Goal: Book appointment/travel/reservation

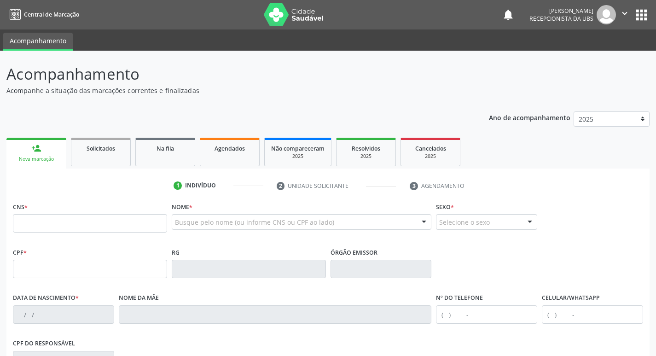
click at [136, 228] on input "text" at bounding box center [90, 223] width 154 height 18
click at [90, 224] on input "text" at bounding box center [90, 223] width 154 height 18
type input "706 2095 6394 4269"
type input "[DATE]"
type input "Quiteria Maria da Conceicao"
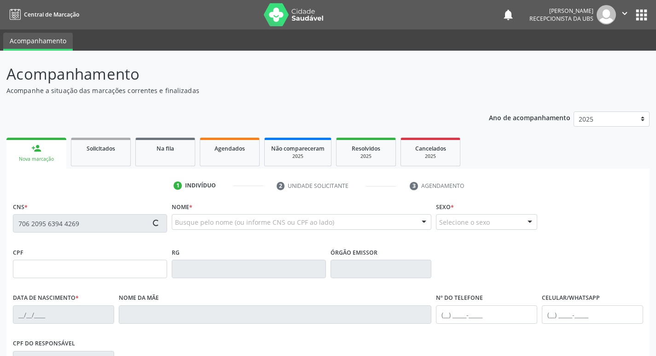
type input "[PHONE_NUMBER]"
type input "728.834.564-53"
type input "410"
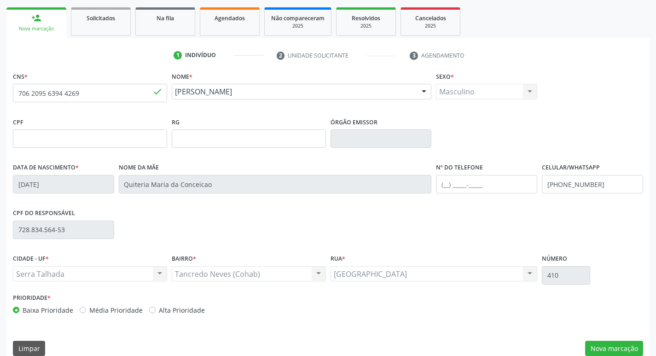
scroll to position [143, 0]
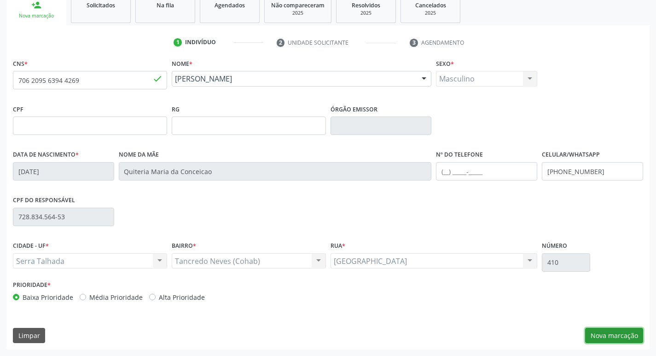
click at [602, 337] on button "Nova marcação" at bounding box center [614, 336] width 58 height 16
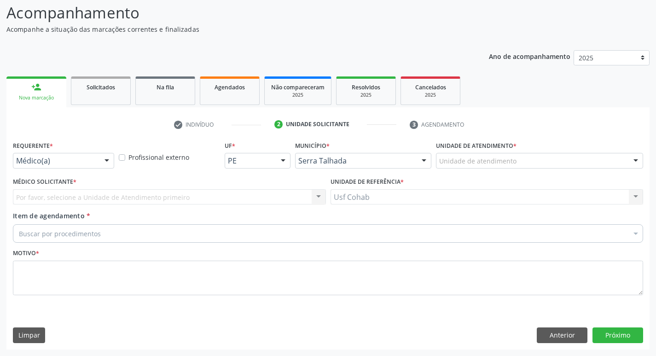
scroll to position [61, 0]
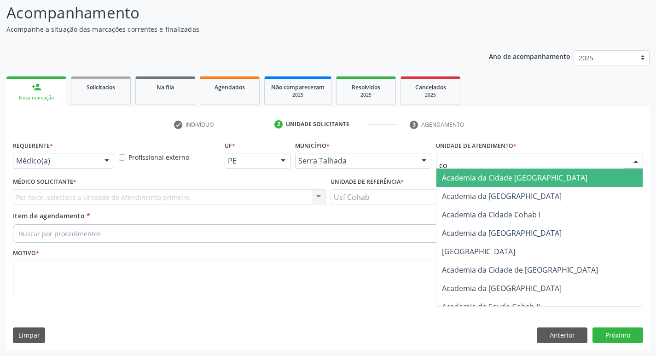
type input "coh"
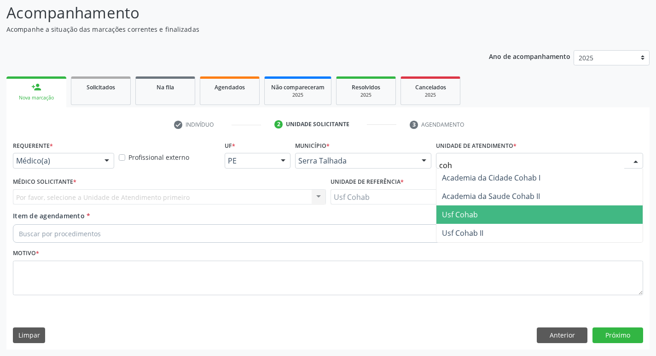
click at [466, 212] on span "Usf Cohab" at bounding box center [460, 214] width 36 height 10
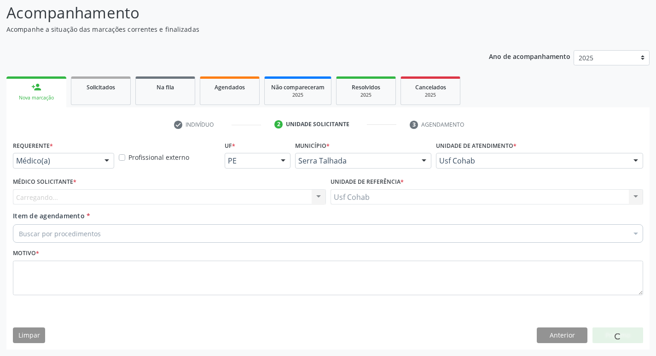
click at [203, 195] on div "Carregando..." at bounding box center [169, 197] width 313 height 16
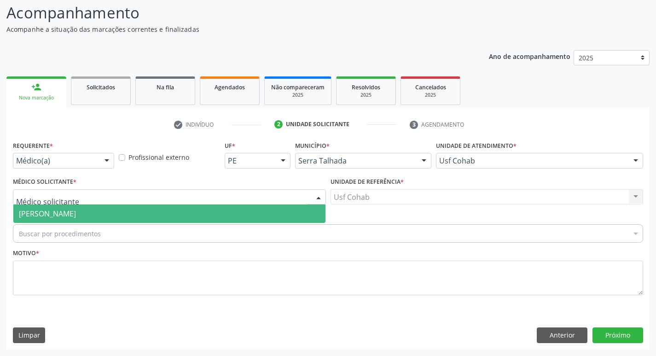
click at [204, 209] on span "[PERSON_NAME]" at bounding box center [169, 213] width 312 height 18
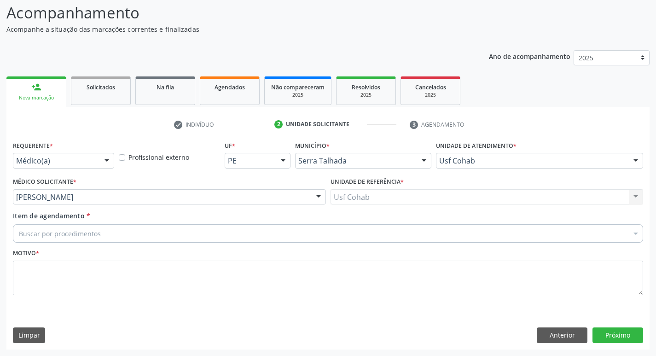
click at [207, 236] on div "Buscar por procedimentos" at bounding box center [328, 233] width 630 height 18
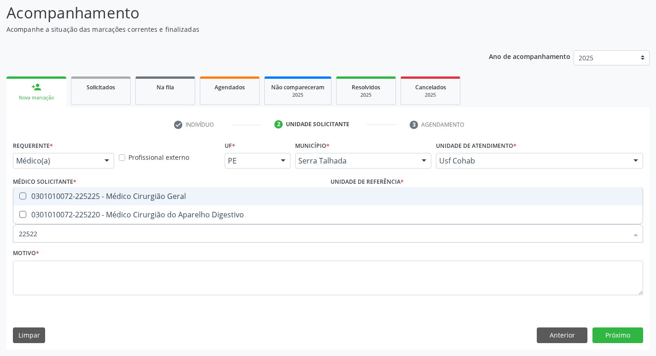
type input "225225"
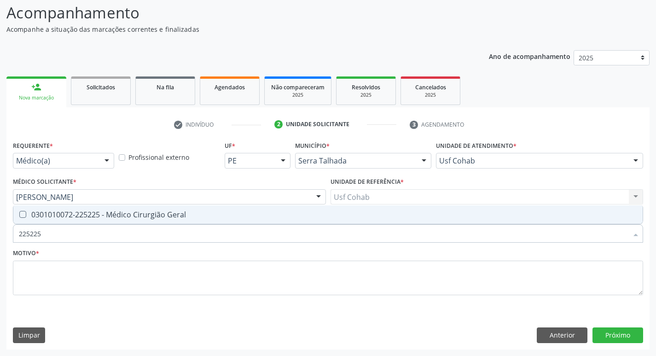
click at [220, 213] on div "0301010072-225225 - Médico Cirurgião Geral" at bounding box center [328, 214] width 618 height 7
checkbox Geral "true"
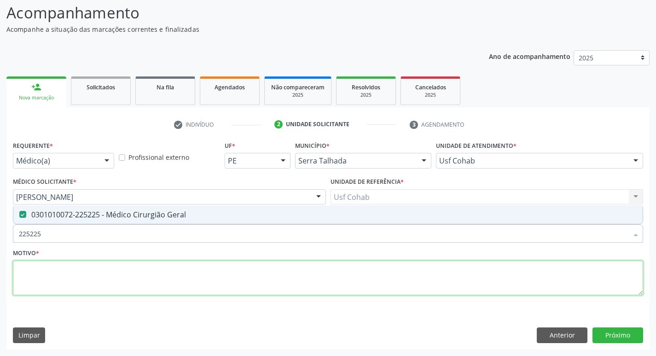
click at [223, 273] on textarea at bounding box center [328, 278] width 630 height 35
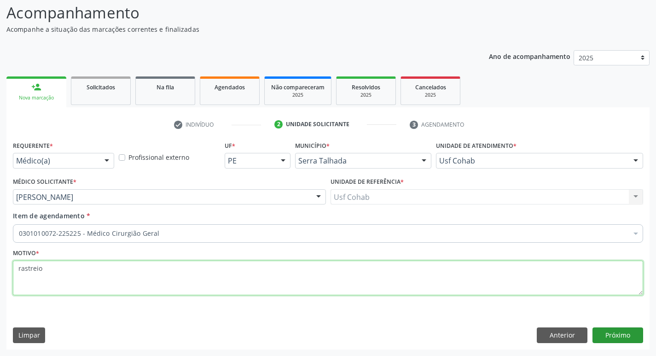
type textarea "rastreio"
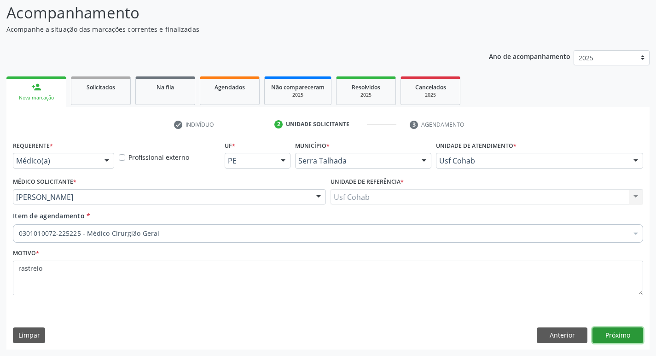
click at [612, 330] on button "Próximo" at bounding box center [618, 335] width 51 height 16
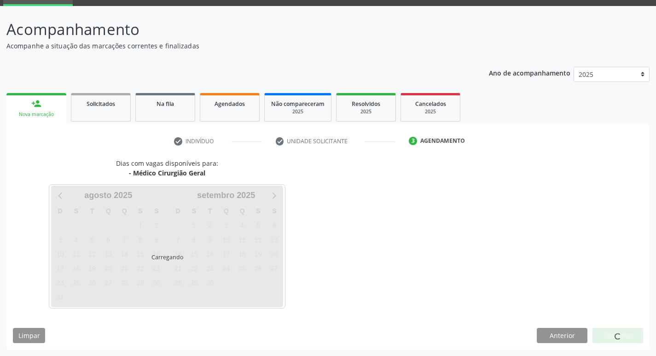
scroll to position [45, 0]
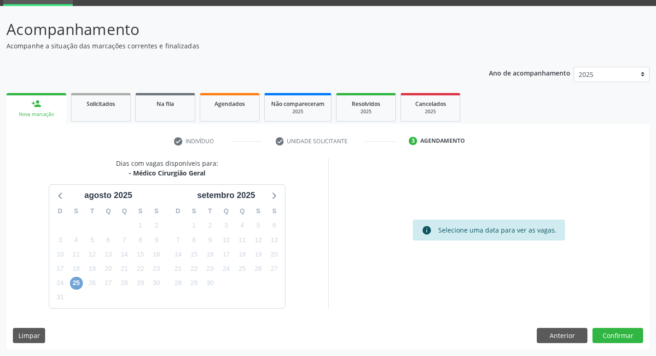
click at [76, 283] on span "25" at bounding box center [76, 283] width 13 height 13
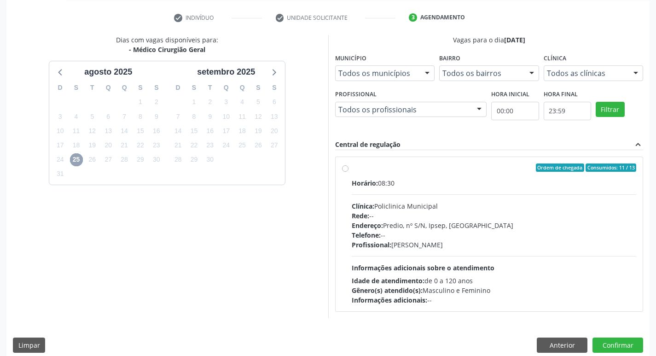
scroll to position [178, 0]
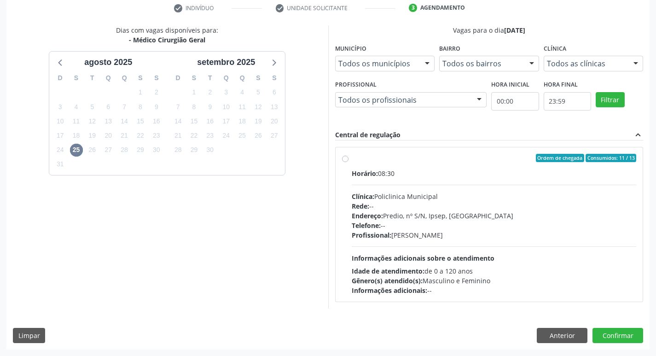
click at [652, 206] on div "Acompanhamento Acompanhe a situação das marcações correntes e finalizadas Relat…" at bounding box center [328, 114] width 656 height 483
click at [76, 148] on span "25" at bounding box center [76, 150] width 13 height 13
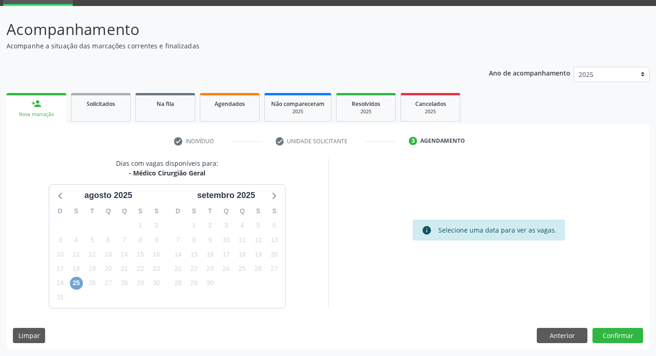
scroll to position [45, 0]
click at [451, 236] on div "info Selecione uma data para ver as vagas." at bounding box center [489, 230] width 152 height 21
click at [72, 280] on span "25" at bounding box center [76, 283] width 13 height 13
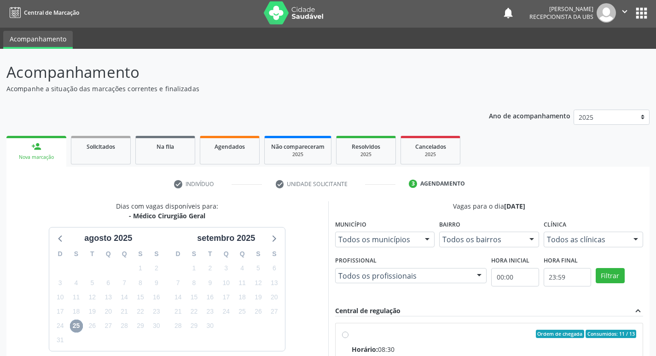
scroll to position [0, 0]
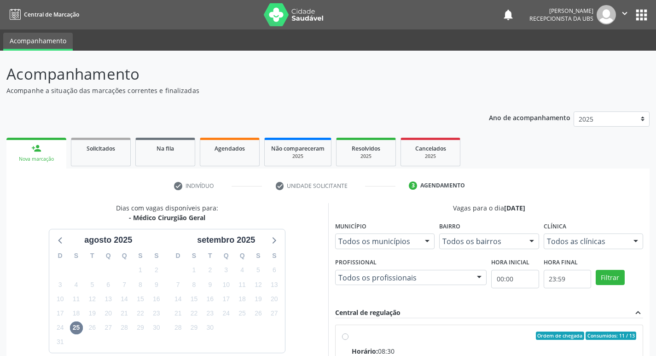
click at [43, 149] on link "person_add Nova marcação" at bounding box center [36, 153] width 60 height 31
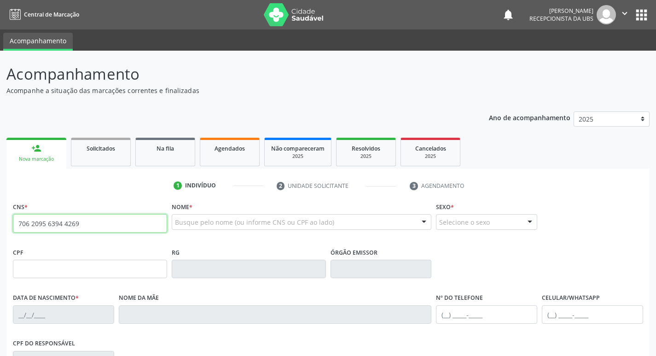
type input "706 2095 6394 4269"
type input "[DATE]"
type input "Quiteria Maria da Conceicao"
type input "[PHONE_NUMBER]"
type input "728.834.564-53"
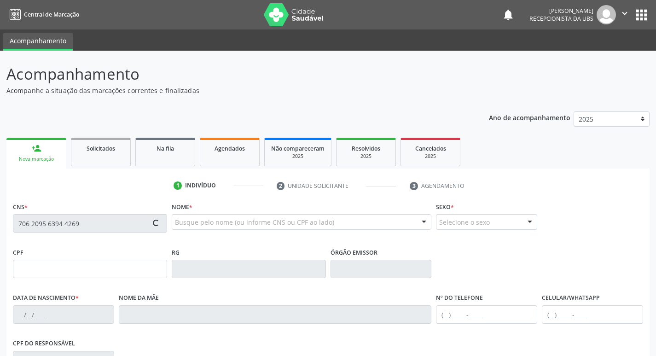
type input "410"
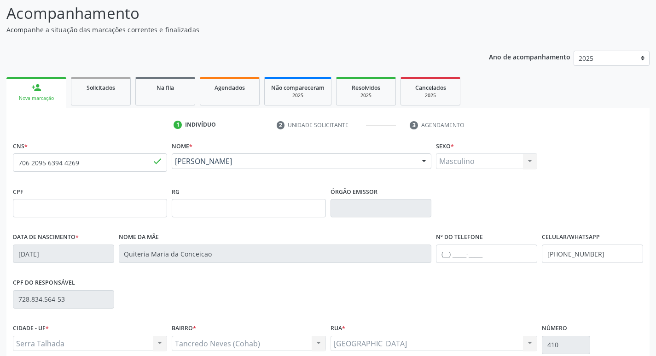
scroll to position [143, 0]
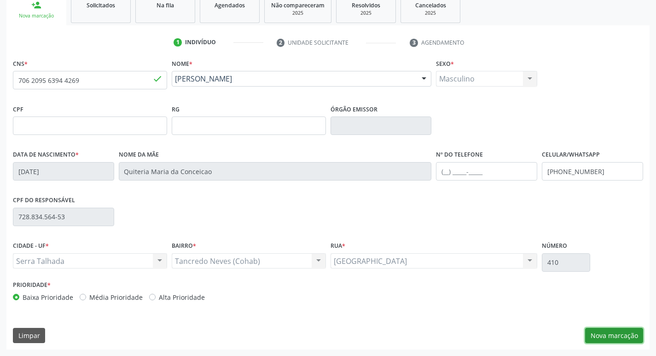
click at [621, 330] on button "Nova marcação" at bounding box center [614, 336] width 58 height 16
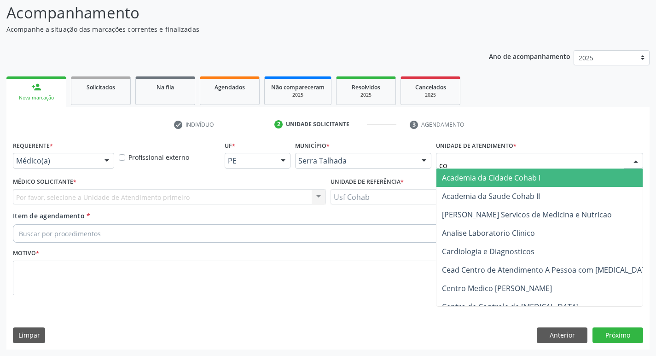
type input "coh"
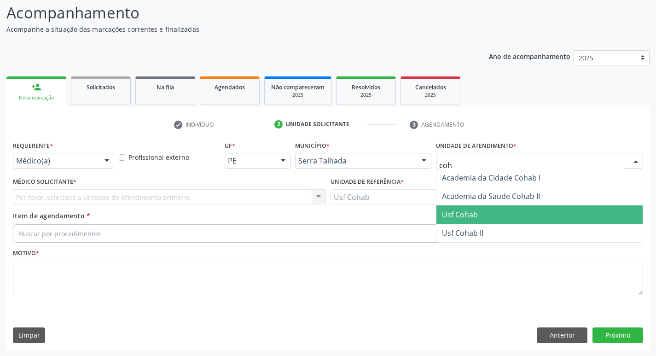
click at [451, 213] on span "Usf Cohab" at bounding box center [460, 214] width 36 height 10
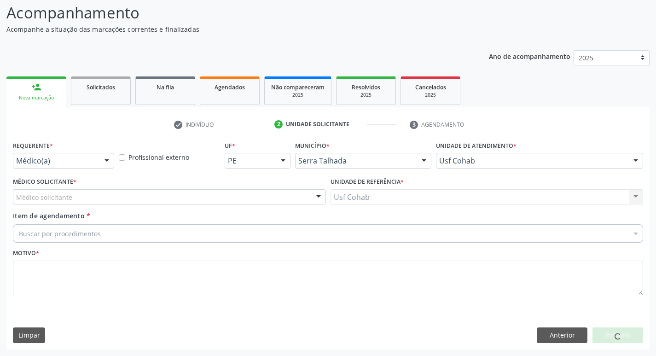
click at [205, 199] on div "Médico solicitante" at bounding box center [169, 197] width 313 height 16
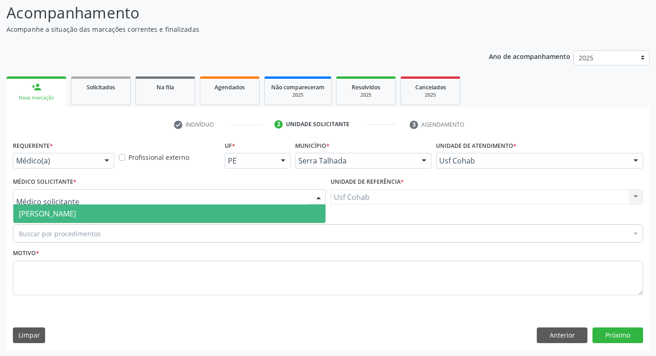
click at [195, 213] on span "[PERSON_NAME]" at bounding box center [169, 213] width 312 height 18
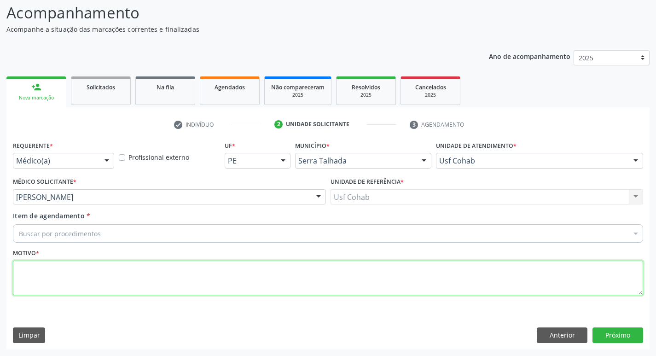
click at [76, 287] on textarea at bounding box center [328, 278] width 630 height 35
type textarea "rastreio"
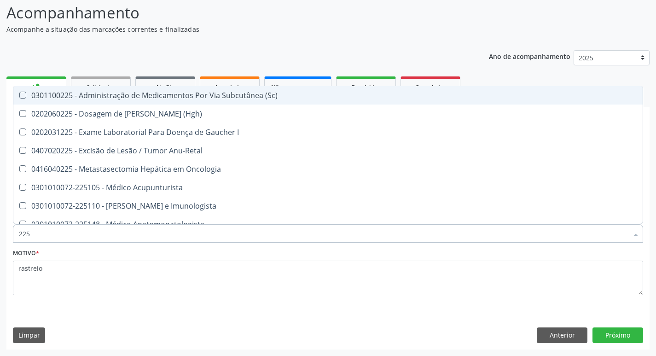
type input "2252"
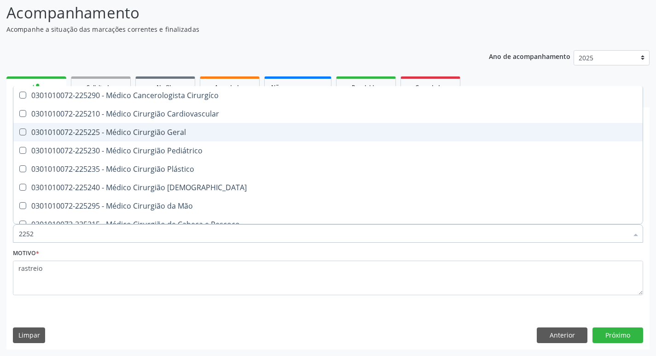
click at [75, 138] on span "0301010072-225225 - Médico Cirurgião Geral" at bounding box center [327, 132] width 629 height 18
checkbox Geral "true"
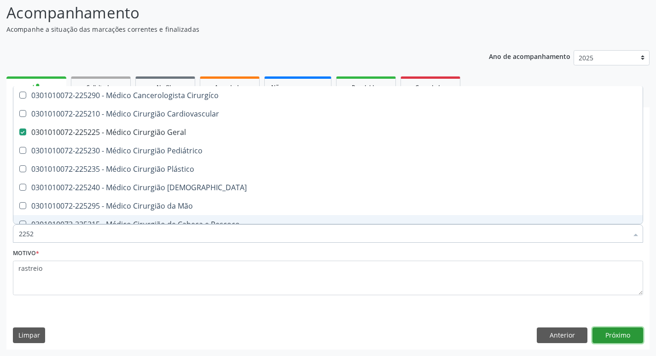
click at [616, 333] on button "Próximo" at bounding box center [618, 335] width 51 height 16
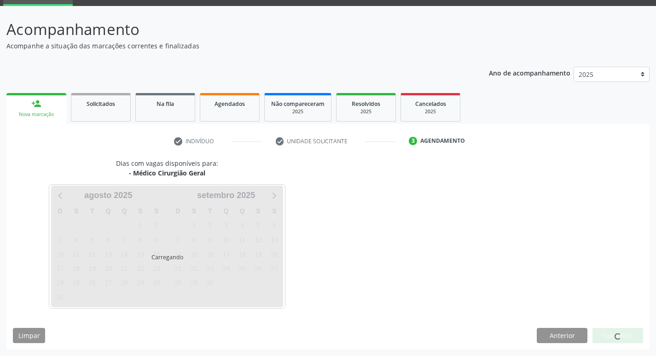
scroll to position [45, 0]
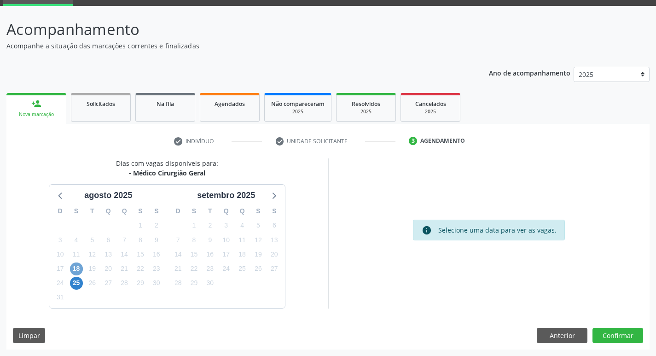
click at [76, 269] on span "18" at bounding box center [76, 268] width 13 height 13
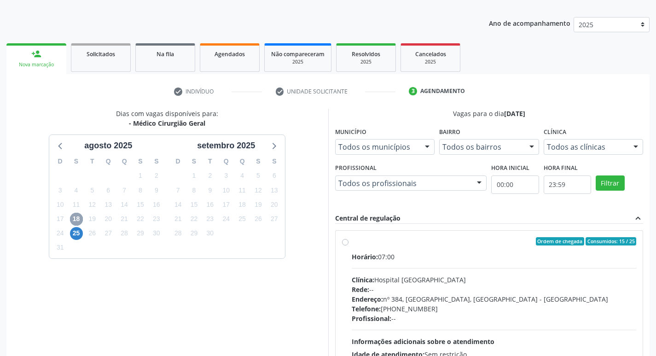
scroll to position [137, 0]
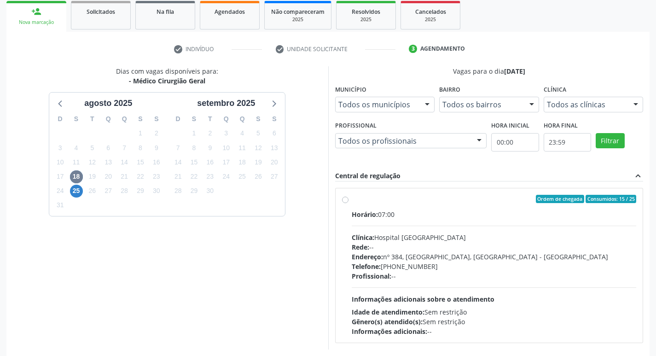
click at [365, 189] on div "Ordem de chegada Consumidos: 15 / 25 Horário: 07:00 Clínica: Hospital Sao Franc…" at bounding box center [490, 265] width 308 height 154
radio input "true"
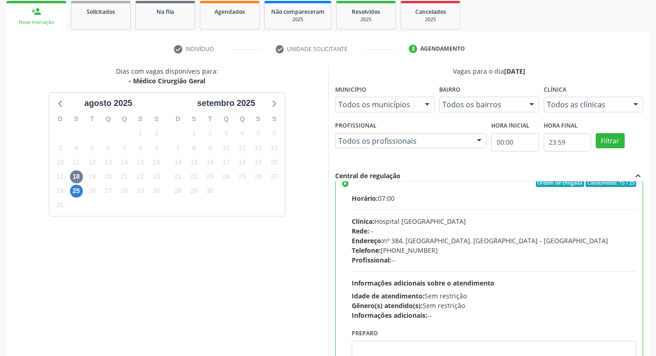
scroll to position [0, 0]
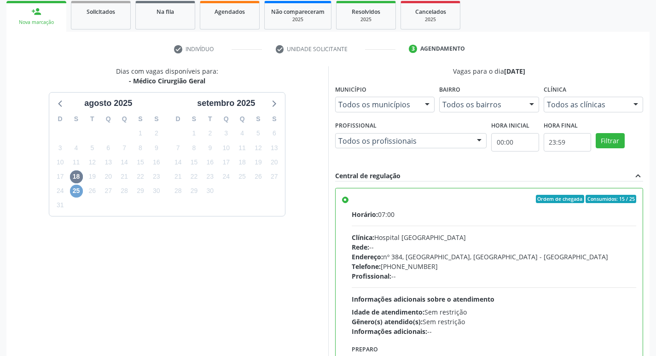
click at [80, 192] on span "25" at bounding box center [76, 191] width 13 height 13
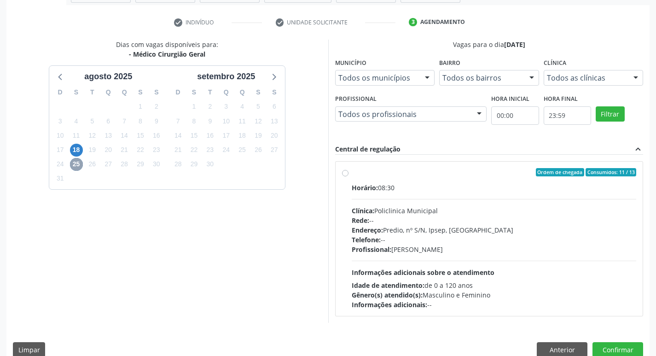
scroll to position [178, 0]
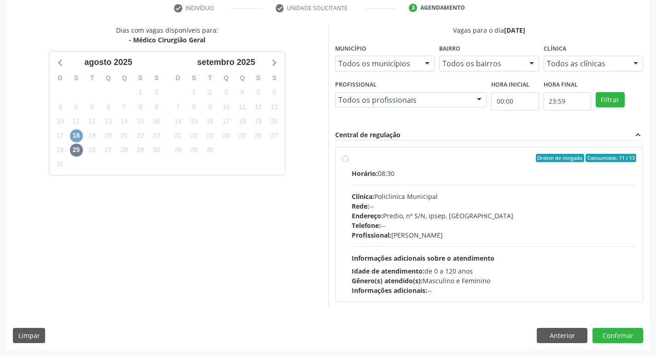
click at [78, 136] on span "18" at bounding box center [76, 135] width 13 height 13
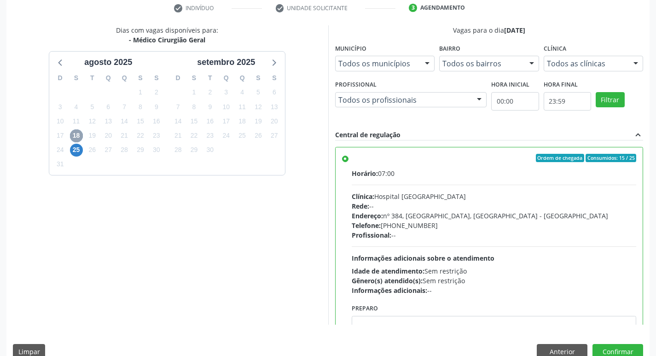
scroll to position [194, 0]
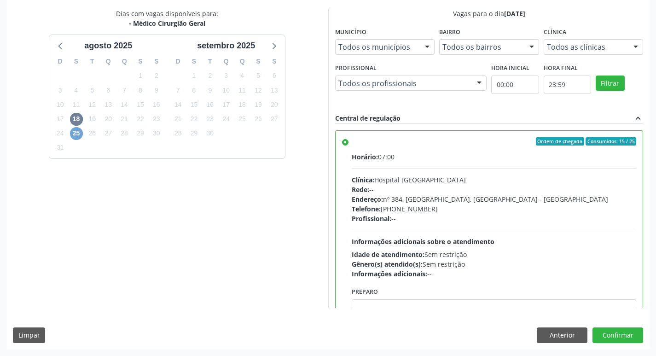
click at [77, 135] on span "25" at bounding box center [76, 133] width 13 height 13
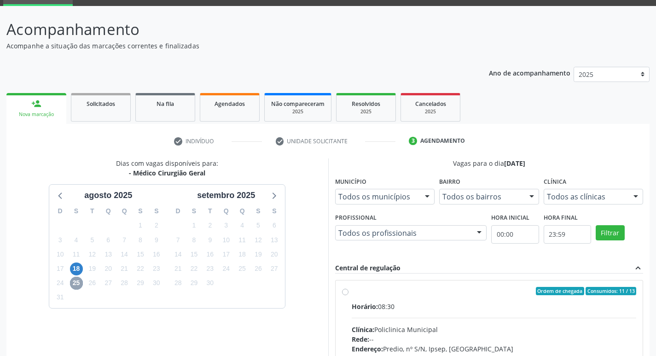
scroll to position [178, 0]
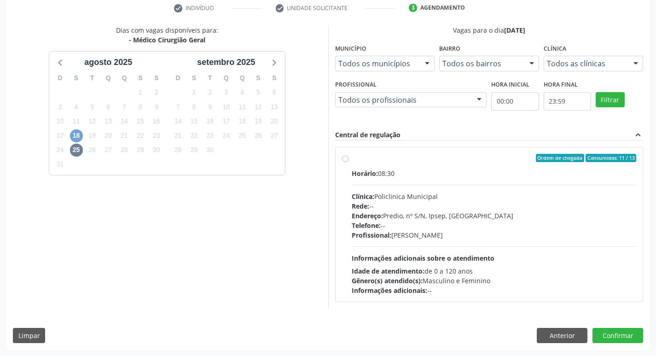
click at [75, 136] on span "18" at bounding box center [76, 135] width 13 height 13
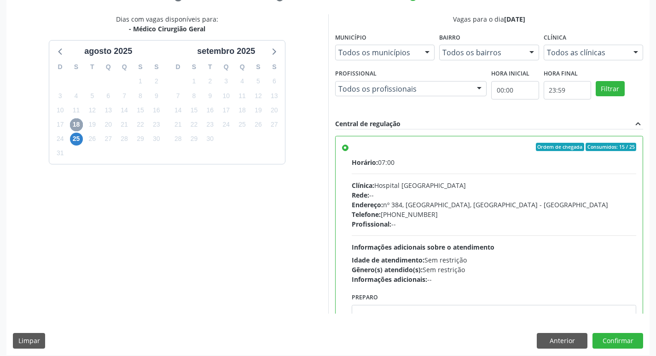
scroll to position [194, 0]
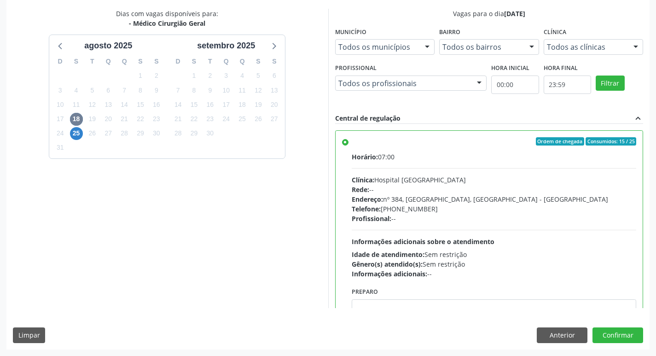
click at [428, 313] on div "Dias com vagas disponíveis para: - Médico Cirurgião Geral agosto 2025 D S T Q Q…" at bounding box center [327, 179] width 643 height 340
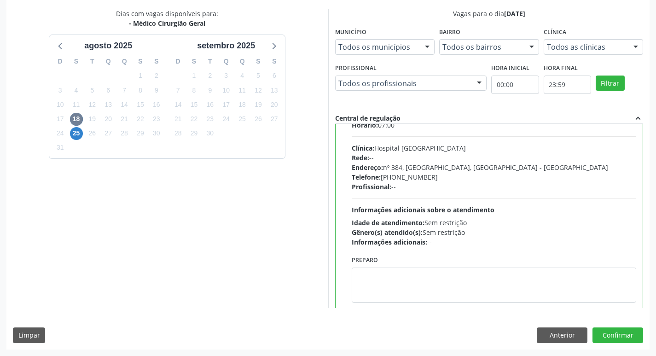
scroll to position [46, 0]
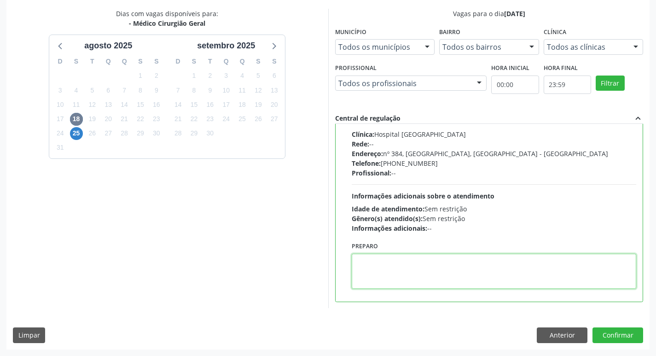
click at [526, 277] on textarea at bounding box center [494, 271] width 285 height 35
type textarea "Francisco Anselmo"
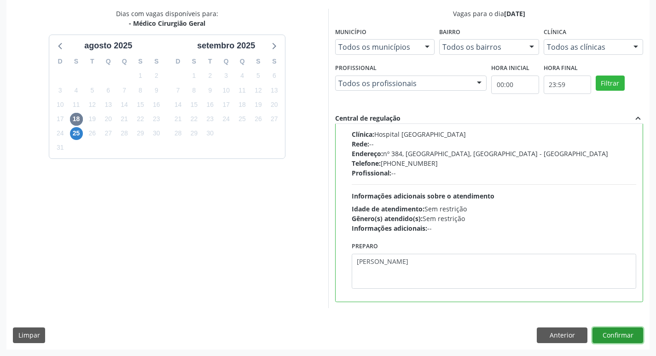
click at [628, 330] on button "Confirmar" at bounding box center [618, 335] width 51 height 16
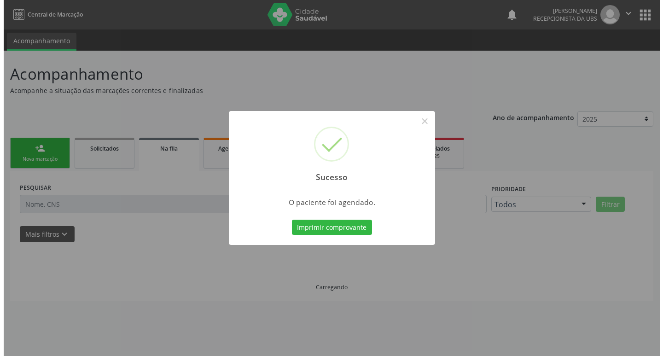
scroll to position [0, 0]
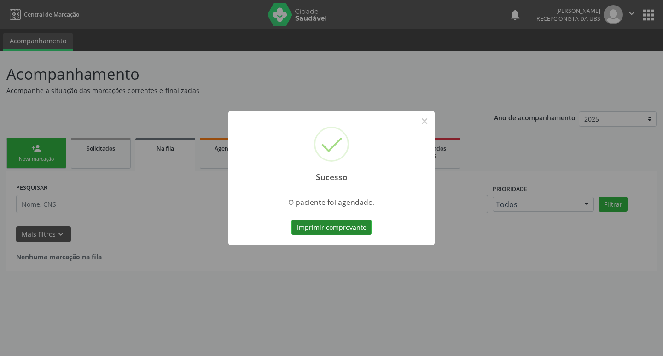
click at [341, 224] on button "Imprimir comprovante" at bounding box center [331, 228] width 80 height 16
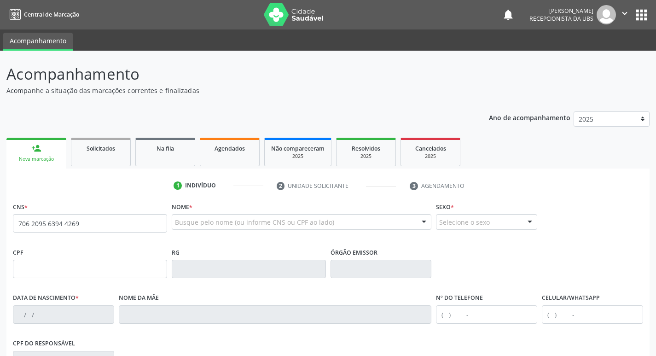
type input "706 2095 6394 4269"
type input "[DATE]"
type input "Quiteria Maria da Conceicao"
type input "[PHONE_NUMBER]"
type input "728.834.564-53"
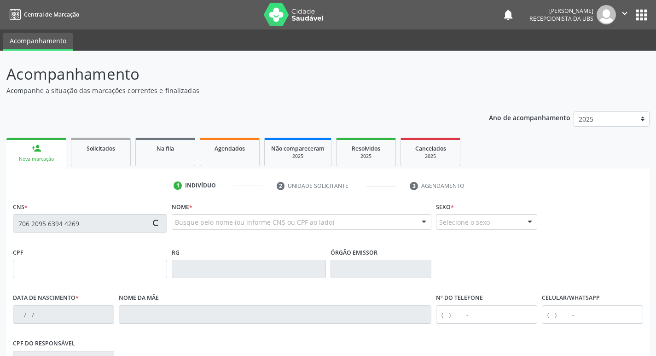
type input "410"
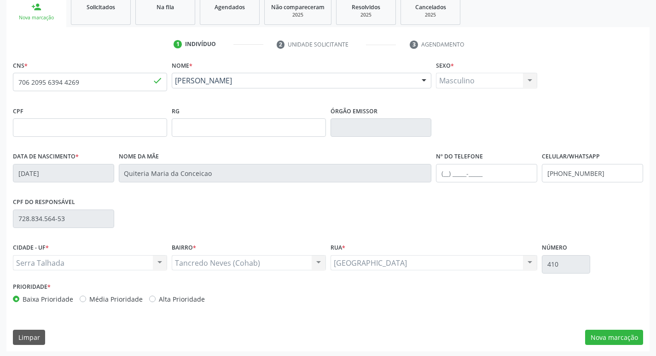
scroll to position [143, 0]
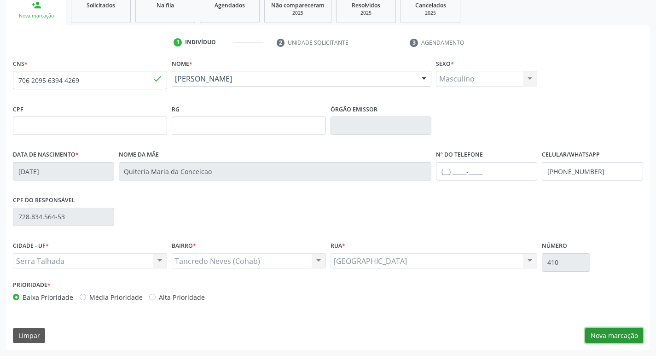
click at [611, 338] on button "Nova marcação" at bounding box center [614, 336] width 58 height 16
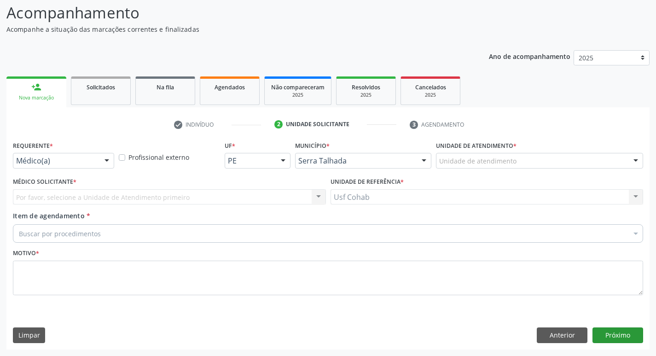
scroll to position [61, 0]
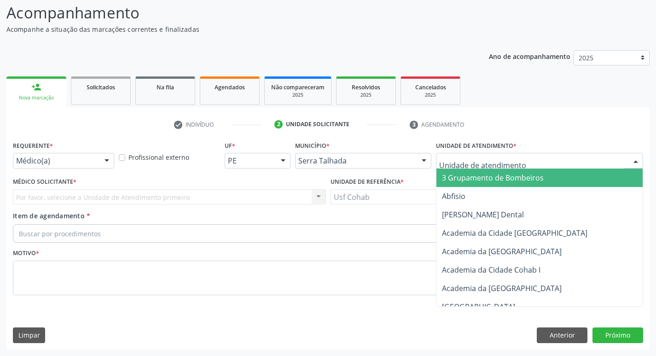
click at [486, 163] on input "text" at bounding box center [531, 165] width 185 height 18
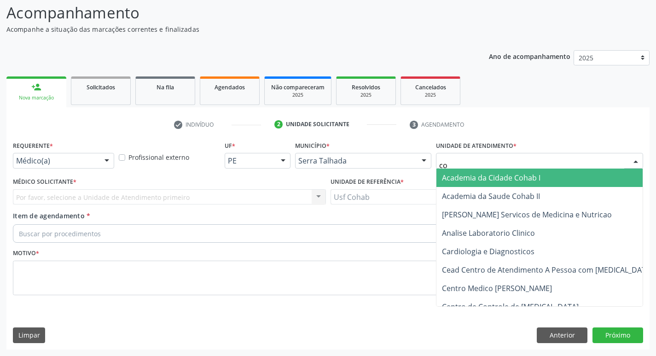
type input "coh"
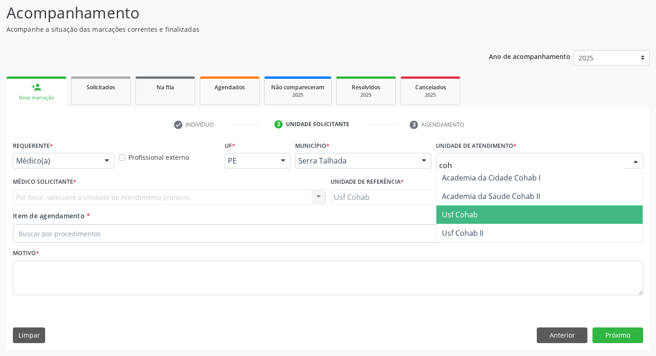
click at [469, 217] on span "Usf Cohab" at bounding box center [460, 214] width 36 height 10
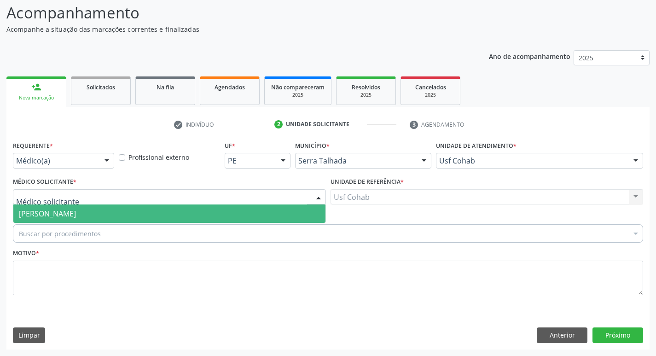
click at [158, 197] on div at bounding box center [169, 197] width 313 height 16
click at [155, 213] on span "[PERSON_NAME]" at bounding box center [169, 213] width 312 height 18
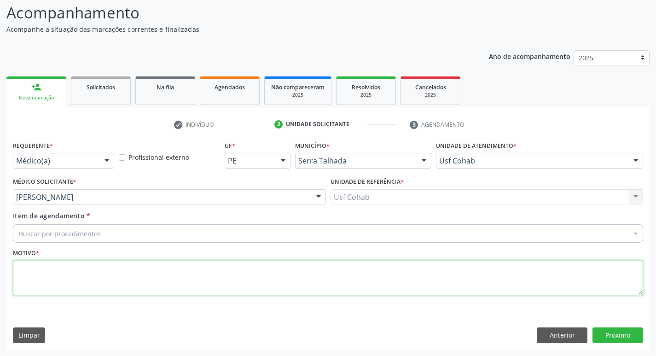
drag, startPoint x: 123, startPoint y: 289, endPoint x: 126, endPoint y: 298, distance: 9.2
click at [125, 296] on fieldset "Motivo *" at bounding box center [328, 273] width 630 height 55
type textarea "rastreio"
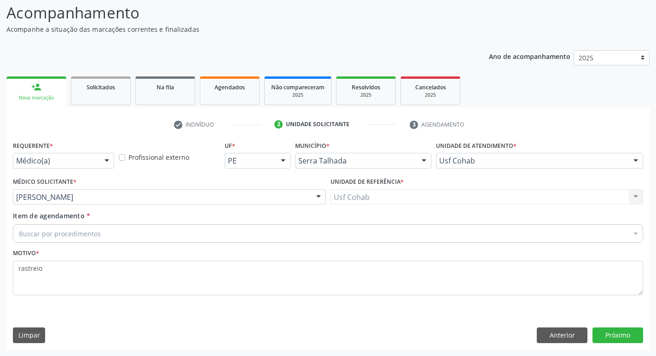
click at [119, 229] on div "Buscar por procedimentos" at bounding box center [328, 233] width 630 height 18
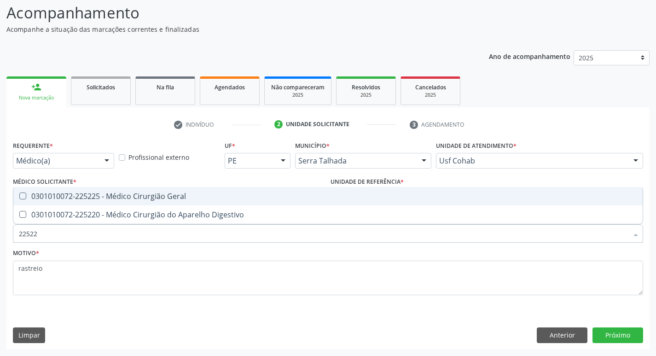
type input "225225"
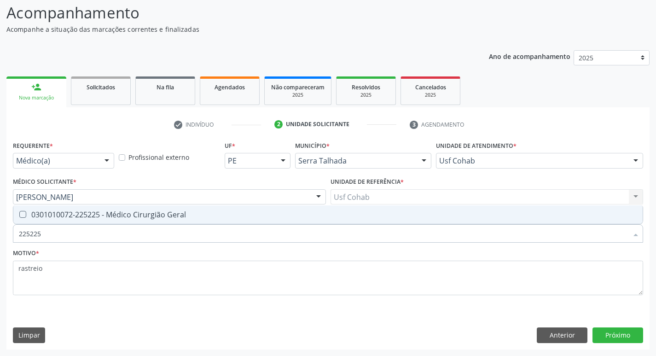
click at [130, 207] on span "0301010072-225225 - Médico Cirurgião Geral" at bounding box center [327, 214] width 629 height 18
checkbox Geral "true"
click at [635, 331] on button "Próximo" at bounding box center [618, 335] width 51 height 16
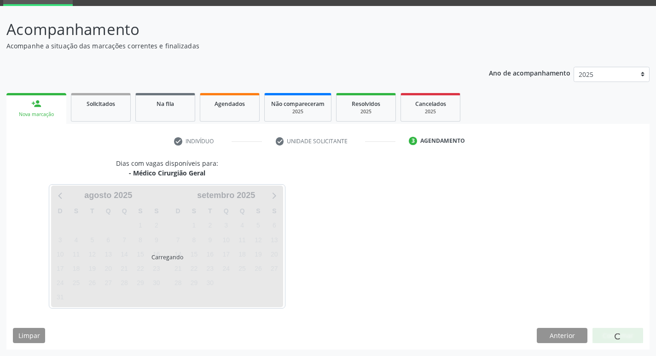
scroll to position [45, 0]
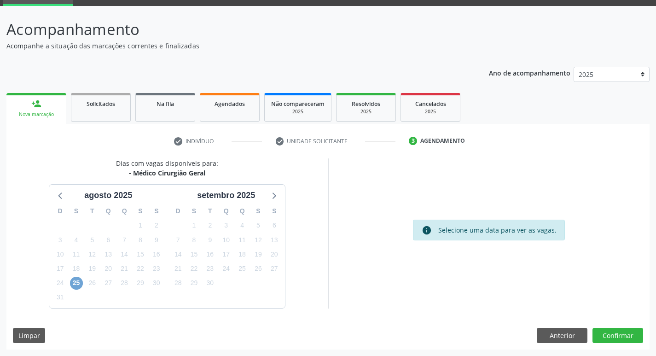
click at [77, 283] on span "25" at bounding box center [76, 283] width 13 height 13
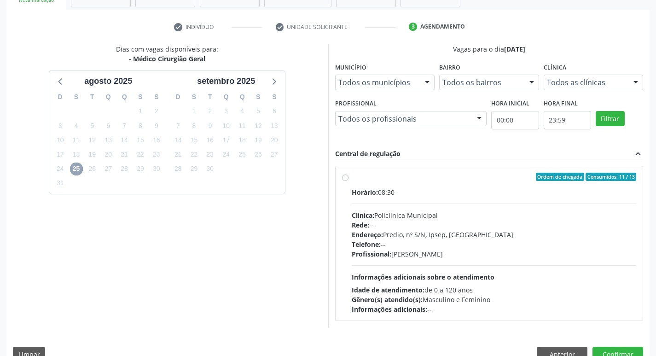
scroll to position [178, 0]
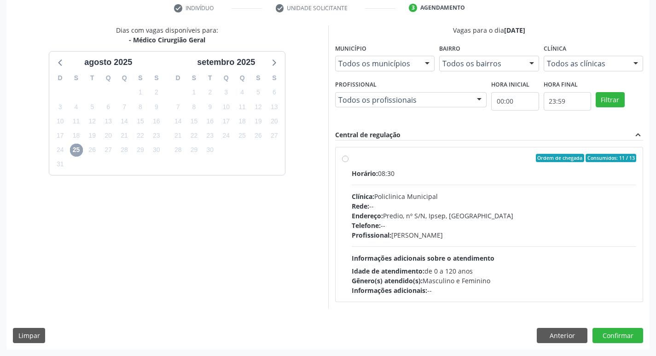
click at [76, 154] on span "25" at bounding box center [76, 150] width 13 height 13
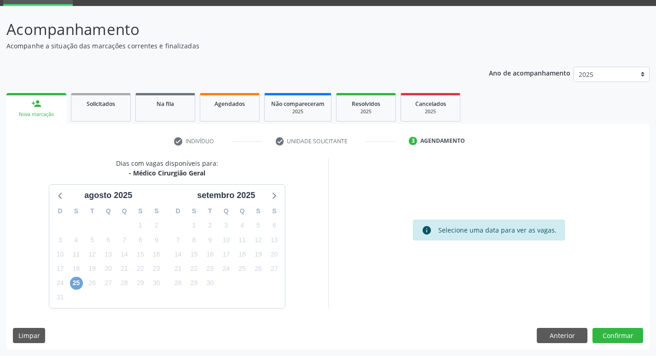
scroll to position [45, 0]
click at [76, 284] on span "25" at bounding box center [76, 283] width 13 height 13
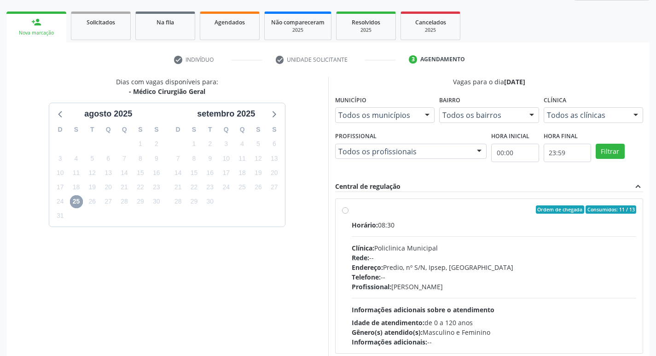
scroll to position [178, 0]
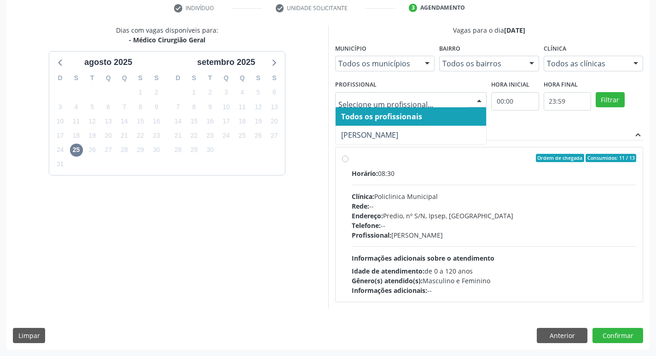
click at [479, 98] on div at bounding box center [479, 101] width 14 height 16
click at [448, 114] on span "Todos os profissionais" at bounding box center [411, 116] width 151 height 18
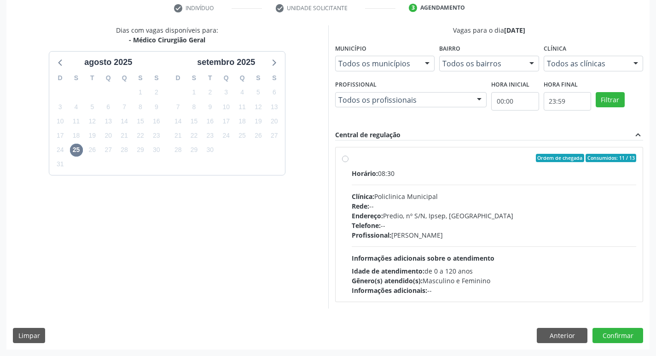
click at [145, 343] on div "Dias com vagas disponíveis para: - Médico Cirurgião Geral agosto 2025 D S T Q Q…" at bounding box center [327, 187] width 643 height 324
